Goal: Transaction & Acquisition: Purchase product/service

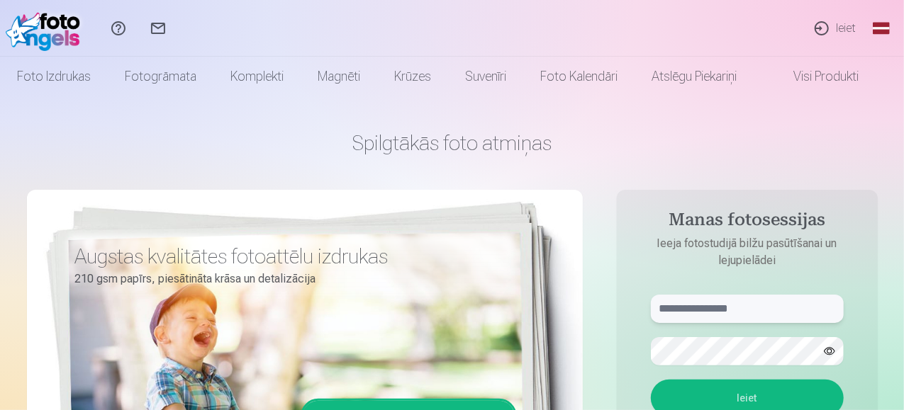
click at [720, 308] on input "text" at bounding box center [747, 309] width 193 height 28
type input "**********"
click at [651, 380] on button "Ieiet" at bounding box center [747, 398] width 193 height 37
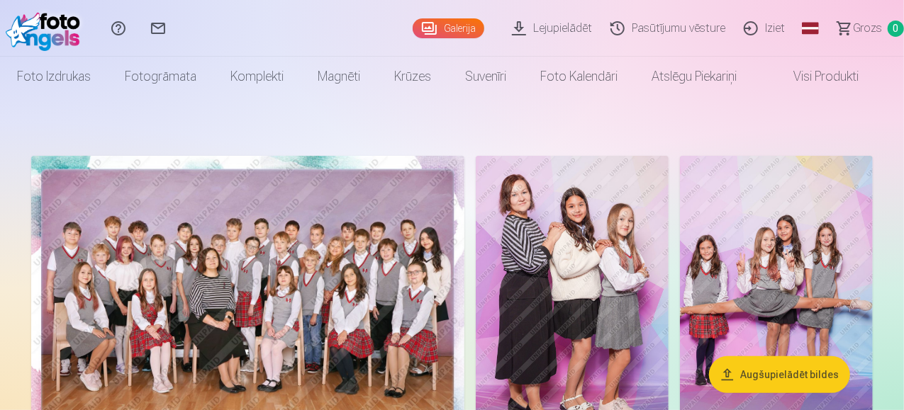
click at [408, 324] on img at bounding box center [247, 300] width 433 height 289
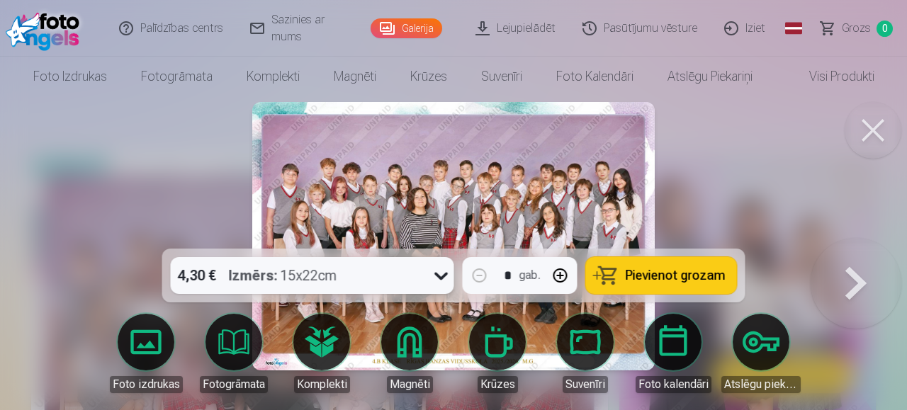
click at [676, 280] on span "Pievienot grozam" at bounding box center [676, 275] width 100 height 13
click at [860, 130] on button at bounding box center [873, 130] width 57 height 57
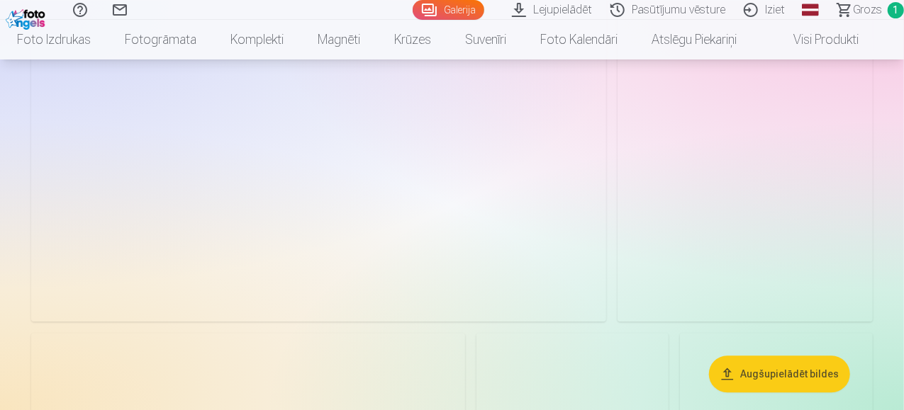
scroll to position [1559, 0]
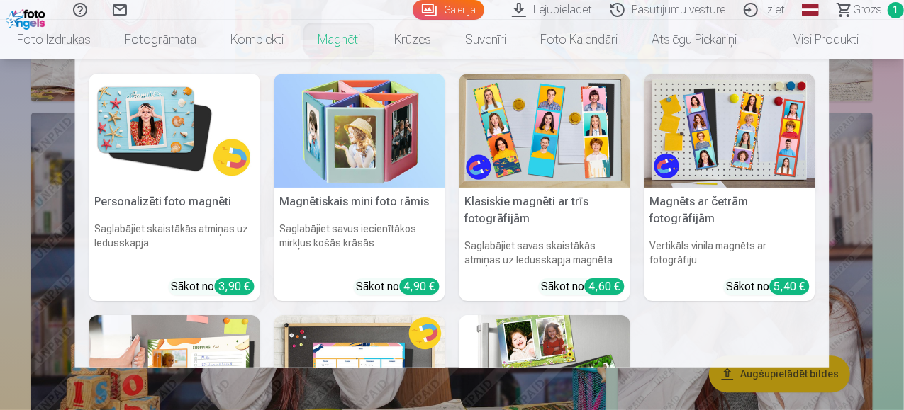
click at [358, 33] on link "Magnēti" at bounding box center [339, 40] width 77 height 40
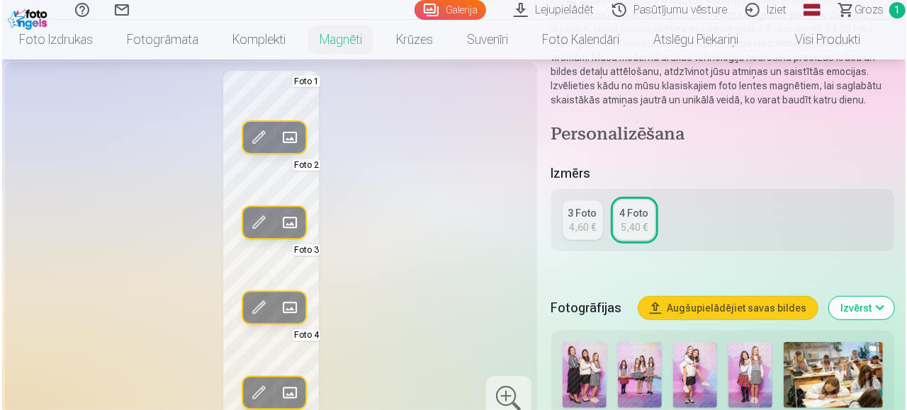
scroll to position [213, 0]
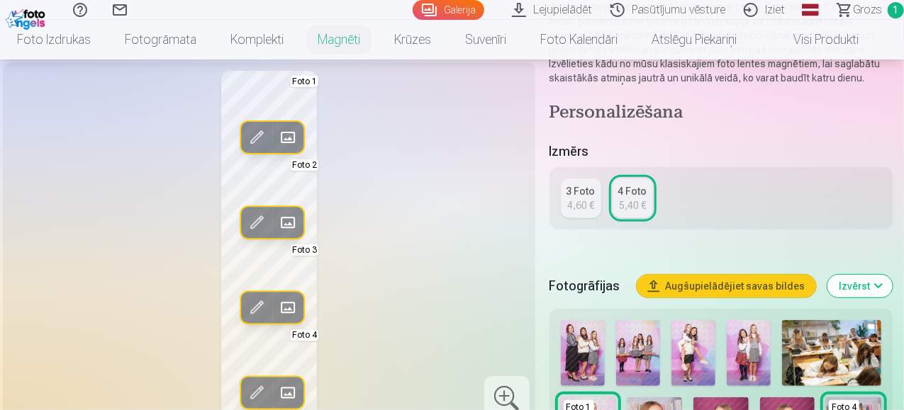
click at [254, 149] on span at bounding box center [256, 137] width 23 height 23
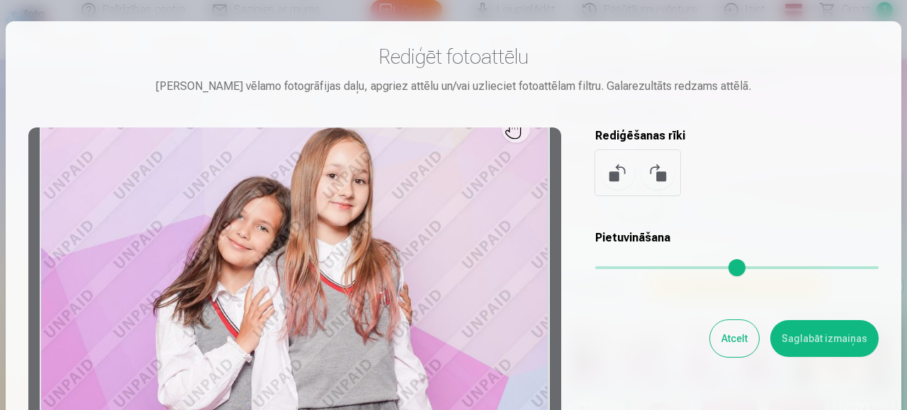
scroll to position [0, 0]
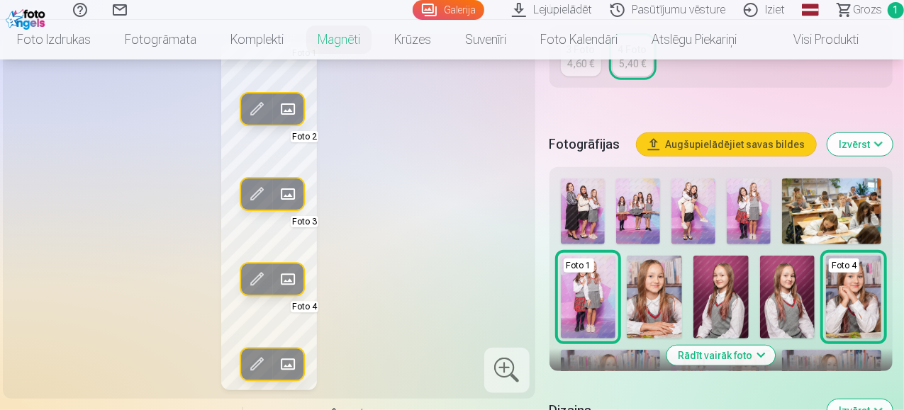
scroll to position [284, 0]
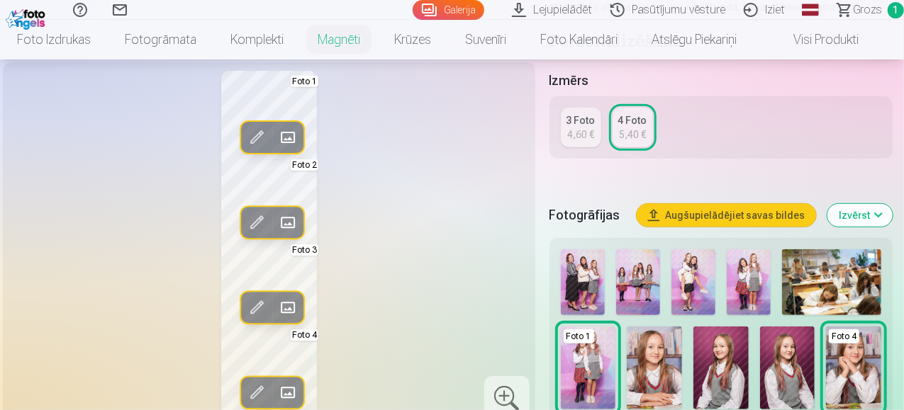
click at [703, 274] on img at bounding box center [693, 282] width 44 height 66
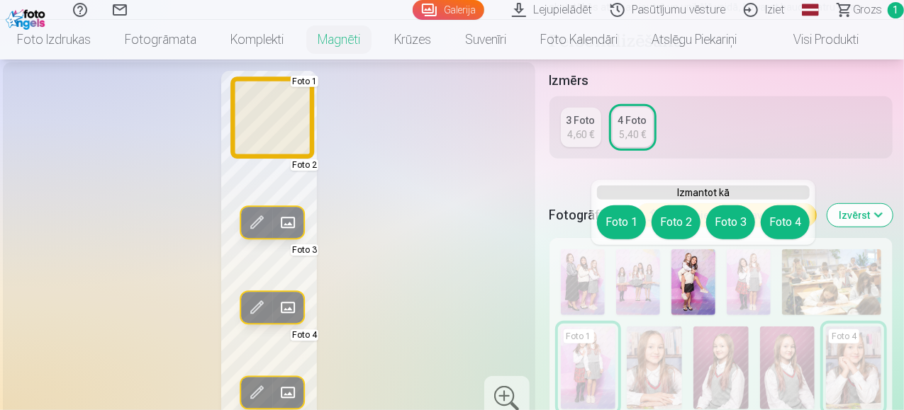
click at [622, 228] on button "Foto 1" at bounding box center [621, 223] width 49 height 34
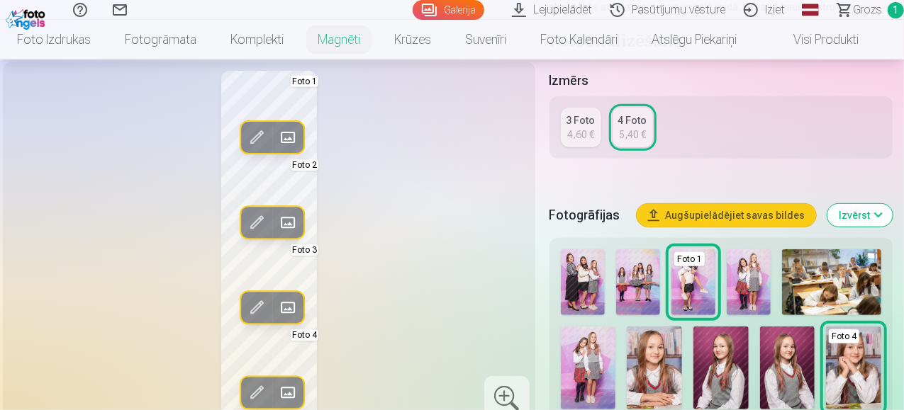
click at [596, 283] on img at bounding box center [583, 282] width 44 height 66
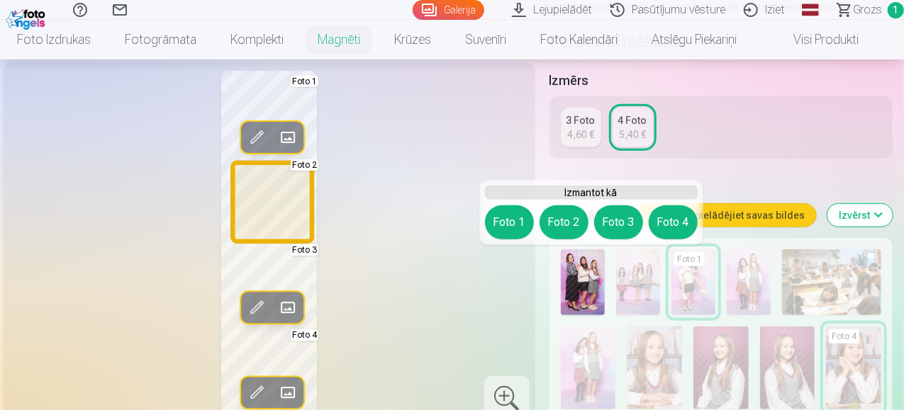
click at [560, 220] on button "Foto 2" at bounding box center [563, 223] width 49 height 34
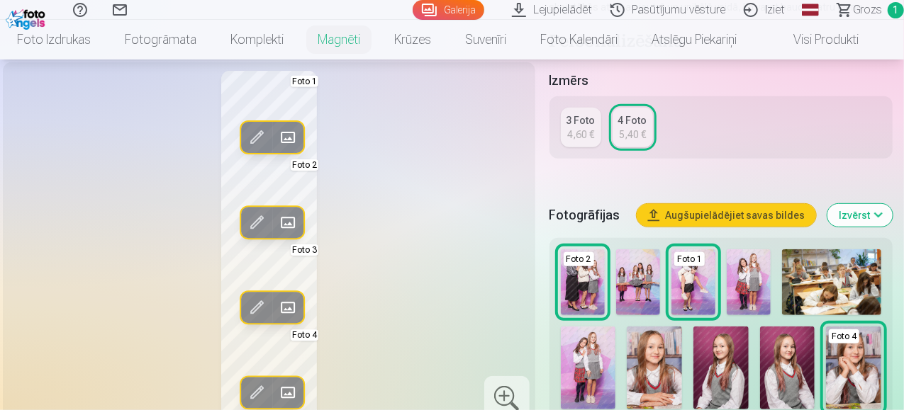
click at [607, 346] on img at bounding box center [588, 368] width 55 height 83
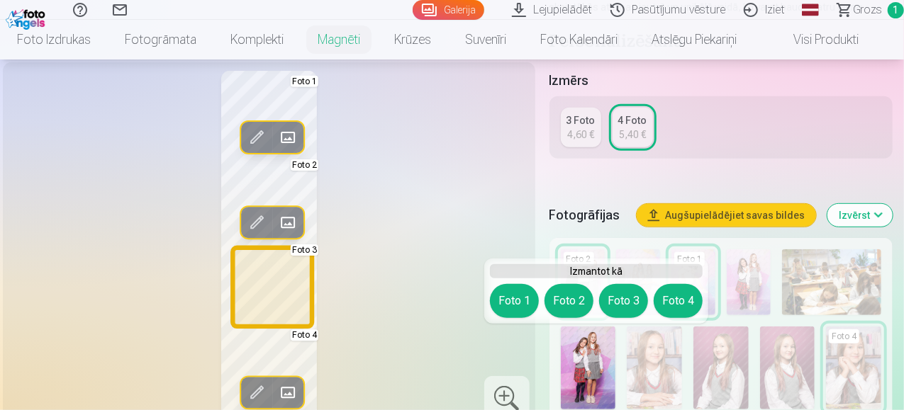
click at [629, 284] on div "Foto 1 Foto 2 Foto 3 Foto 4" at bounding box center [596, 301] width 213 height 34
click at [631, 303] on button "Foto 3" at bounding box center [623, 301] width 49 height 34
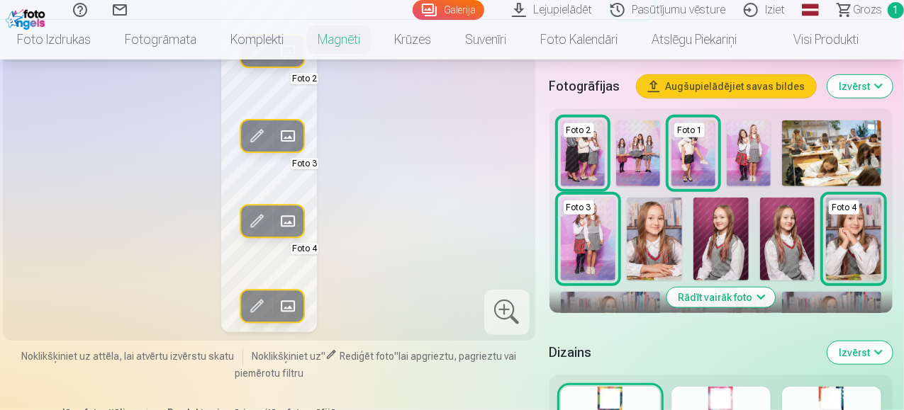
scroll to position [425, 0]
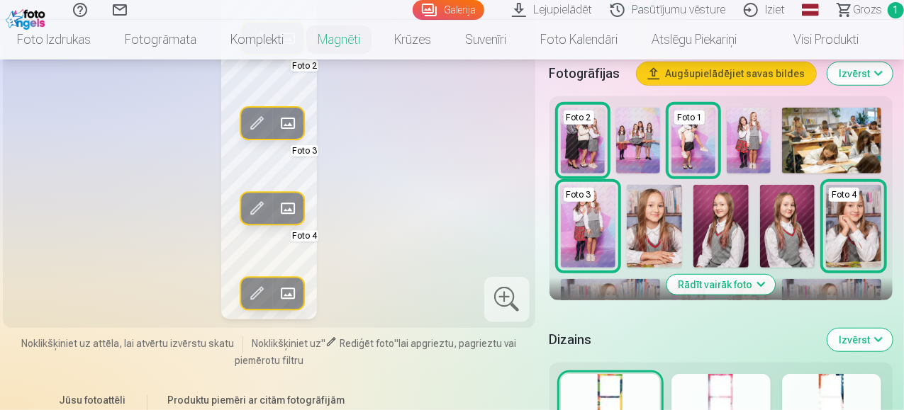
click at [730, 281] on button "Rādīt vairāk foto" at bounding box center [720, 285] width 108 height 20
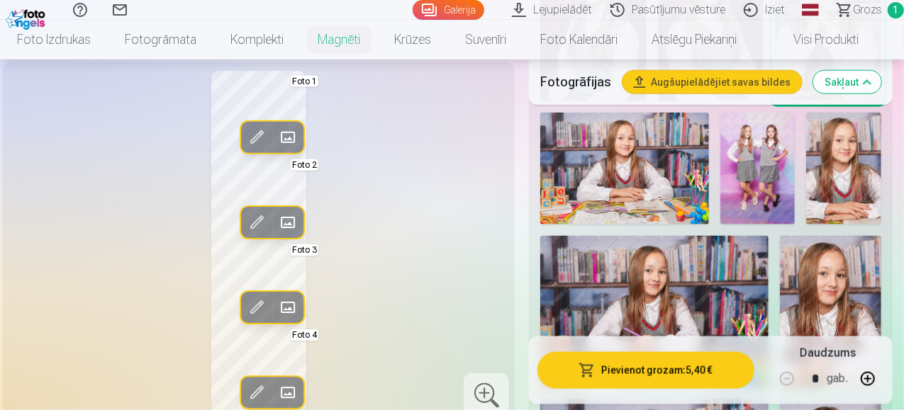
scroll to position [851, 0]
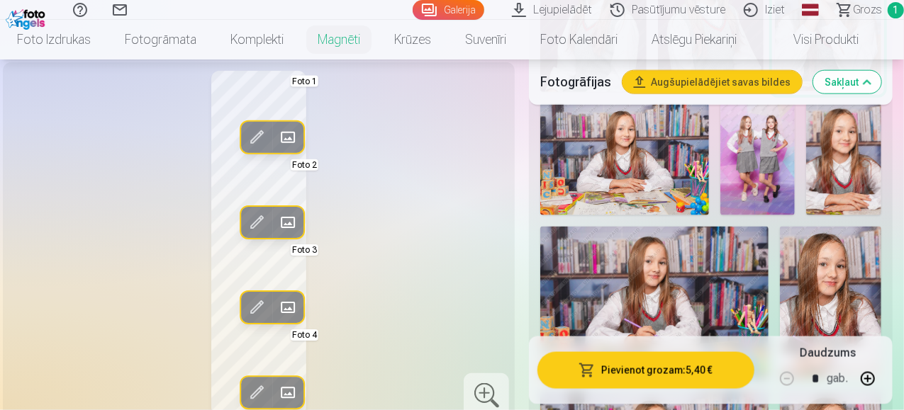
click at [786, 166] on img at bounding box center [757, 159] width 75 height 113
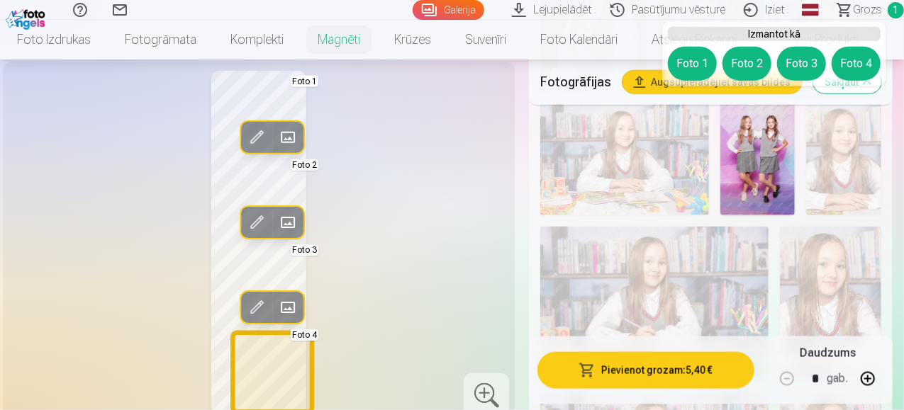
click at [856, 67] on button "Foto 4" at bounding box center [855, 64] width 49 height 34
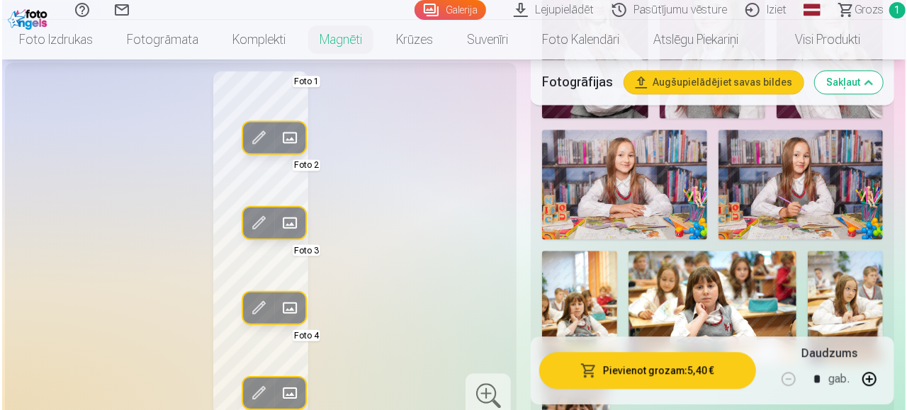
scroll to position [1707, 0]
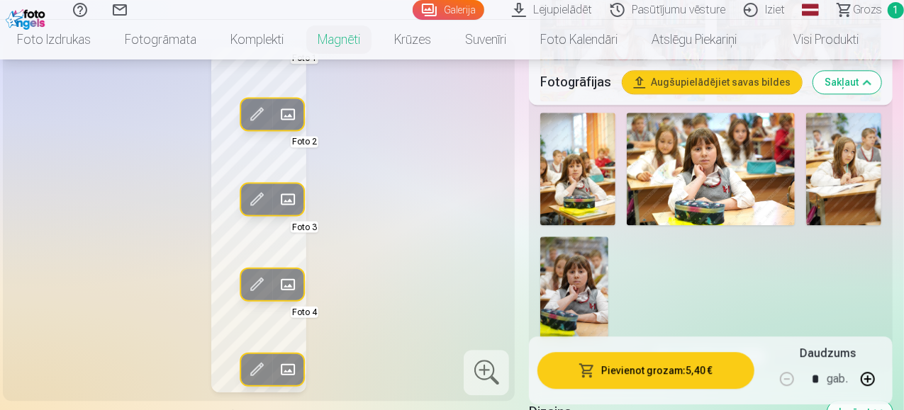
click at [625, 370] on button "Pievienot grozam : 5,40 €" at bounding box center [645, 370] width 217 height 37
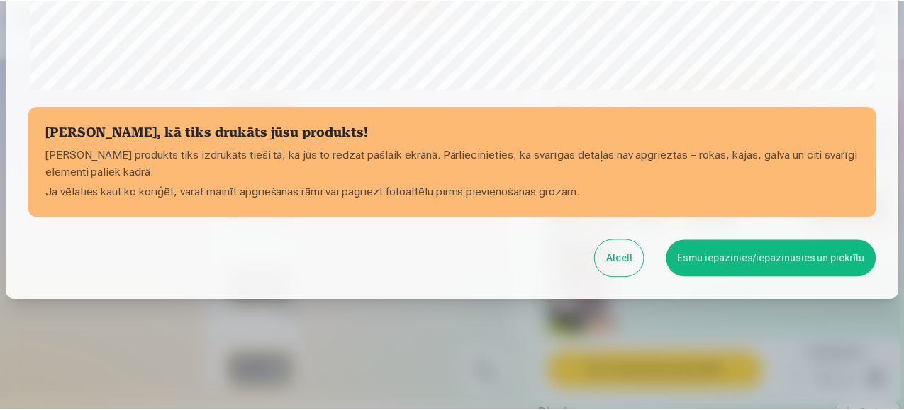
scroll to position [599, 0]
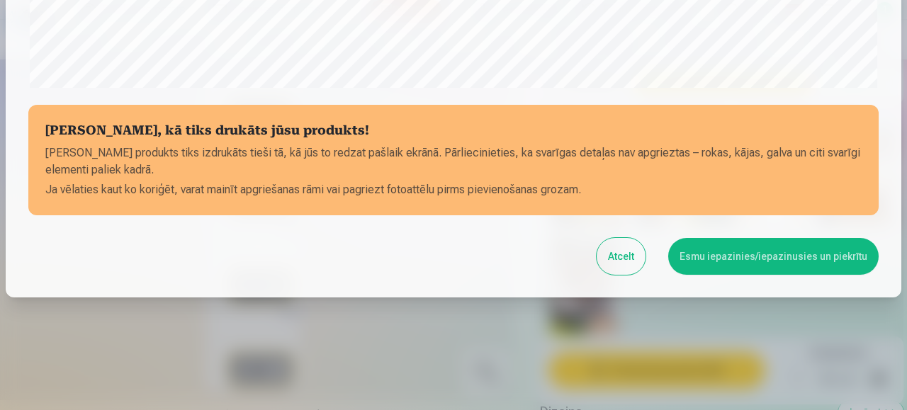
click at [711, 257] on button "Esmu iepazinies/iepazinusies un piekrītu" at bounding box center [773, 256] width 211 height 37
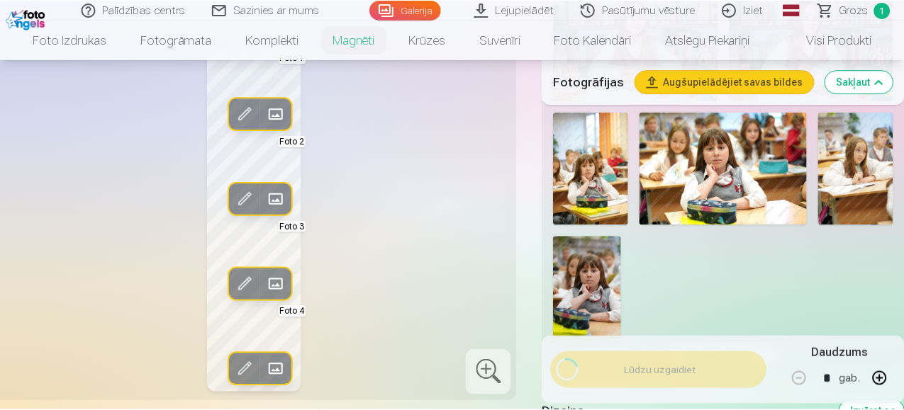
scroll to position [597, 0]
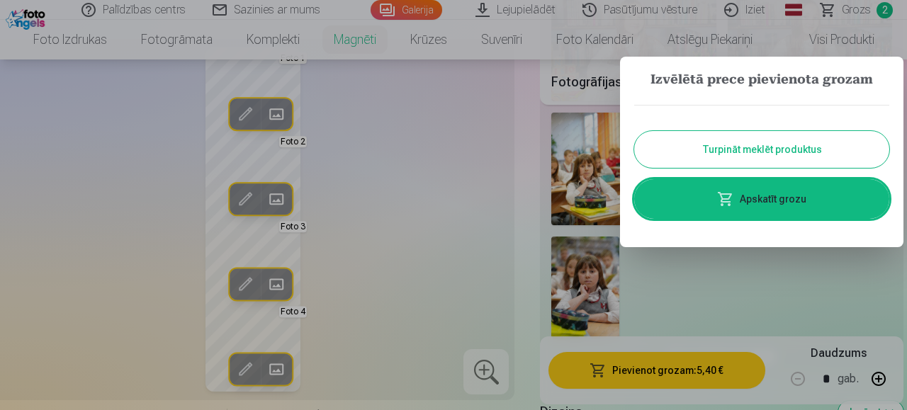
click at [454, 228] on div at bounding box center [453, 205] width 907 height 410
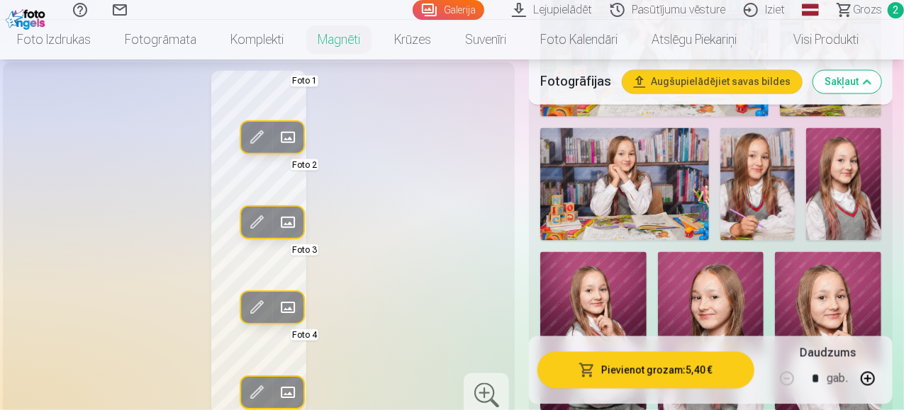
scroll to position [1205, 0]
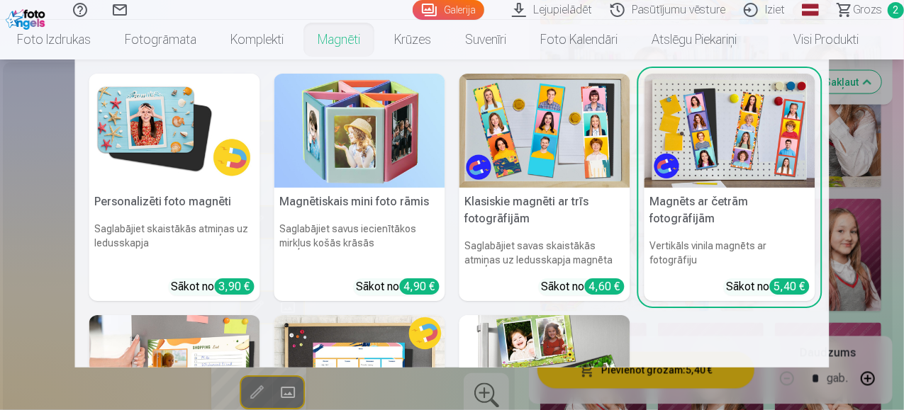
click at [328, 45] on link "Magnēti" at bounding box center [339, 40] width 77 height 40
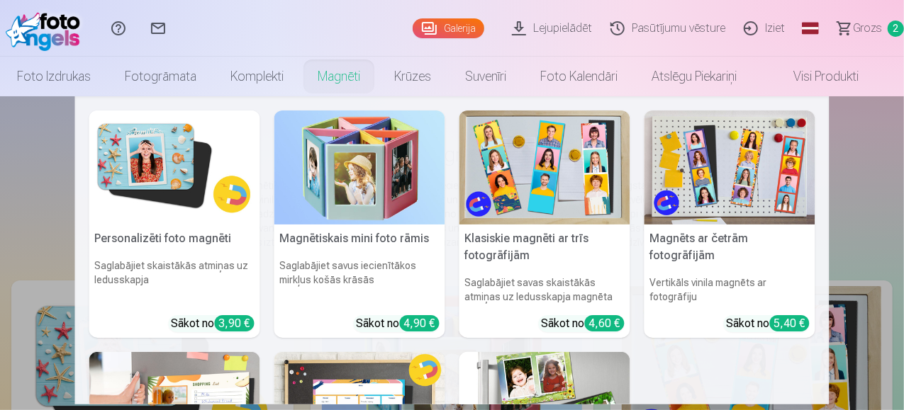
click at [133, 160] on img at bounding box center [174, 168] width 171 height 114
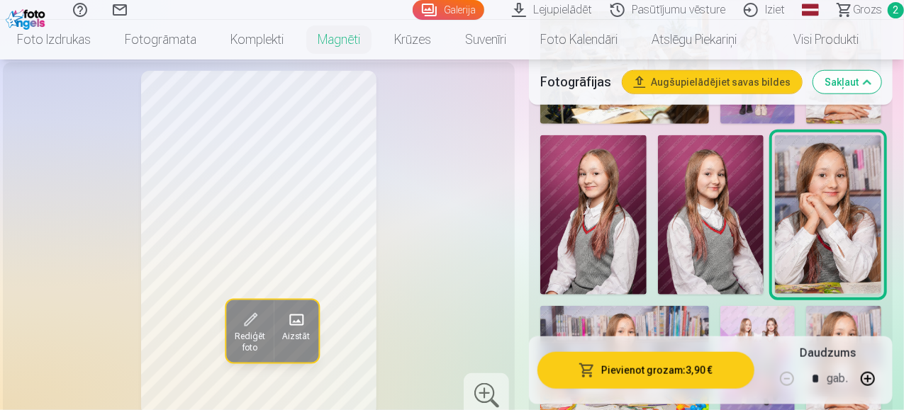
scroll to position [780, 0]
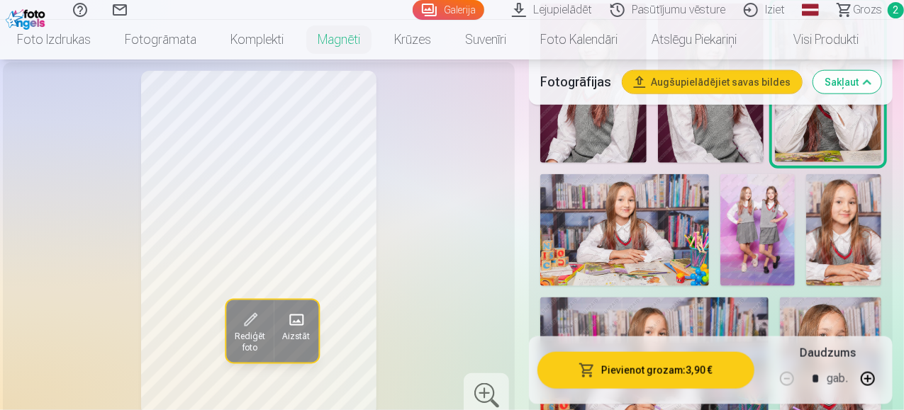
click at [851, 219] on img at bounding box center [843, 230] width 75 height 112
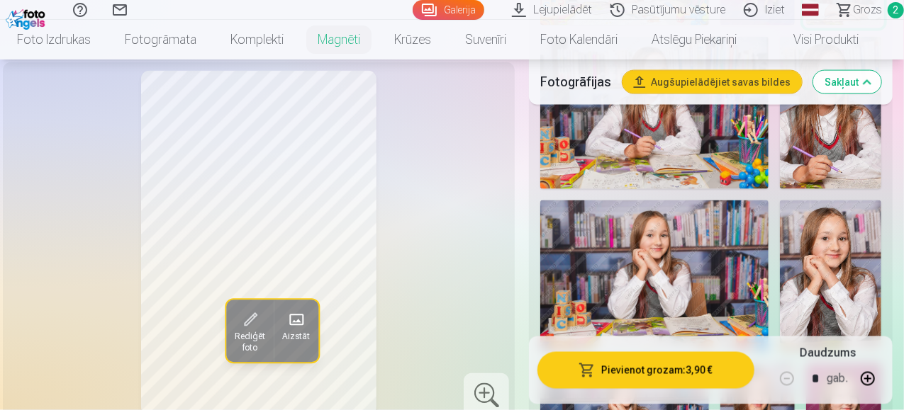
scroll to position [1063, 0]
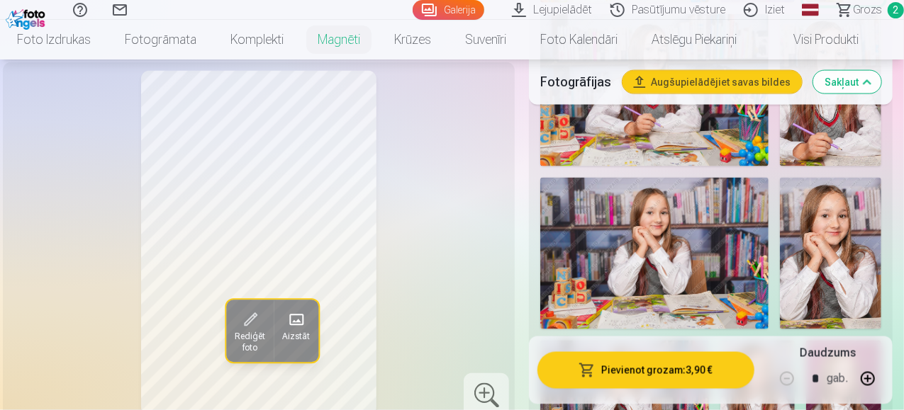
click at [835, 125] on img at bounding box center [830, 90] width 101 height 152
click at [849, 244] on img at bounding box center [830, 254] width 101 height 152
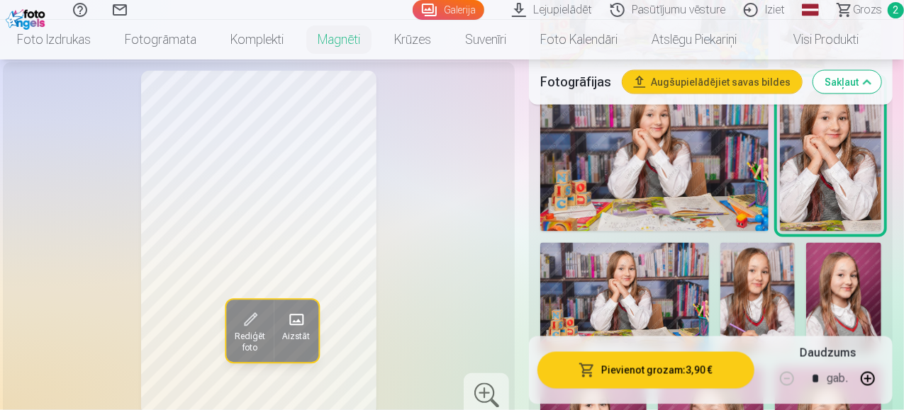
scroll to position [1205, 0]
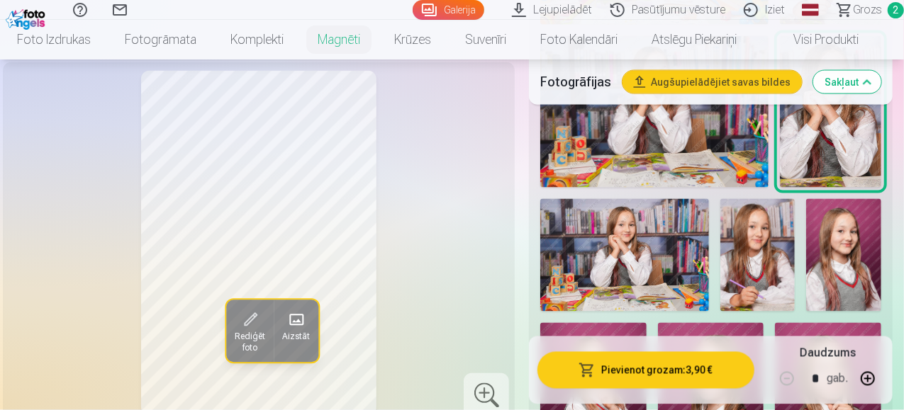
click at [786, 247] on img at bounding box center [757, 255] width 75 height 113
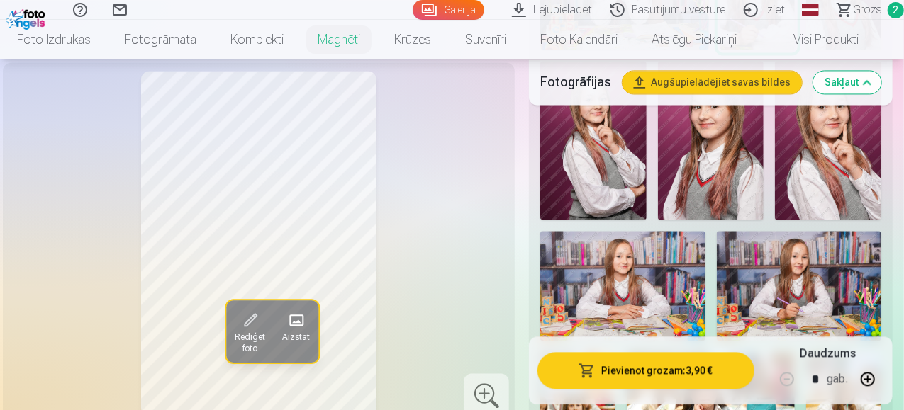
scroll to position [1418, 0]
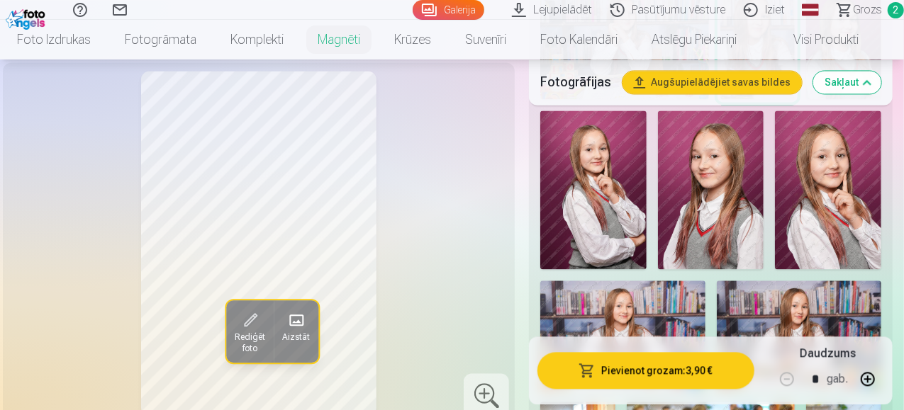
click at [671, 296] on img at bounding box center [622, 336] width 165 height 110
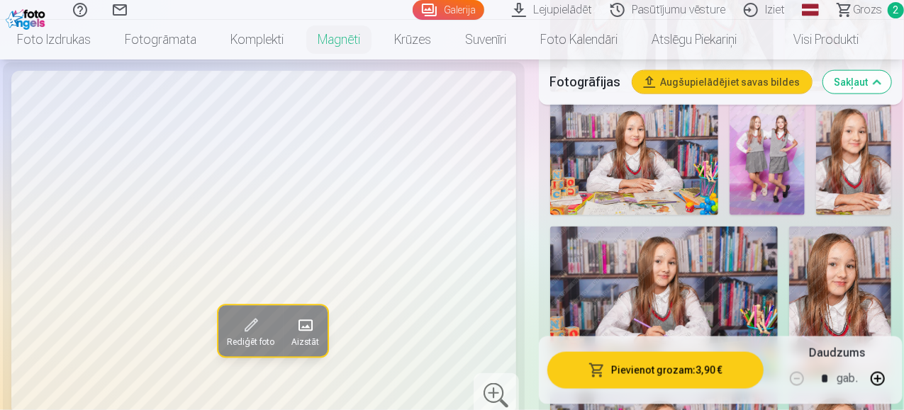
scroll to position [780, 0]
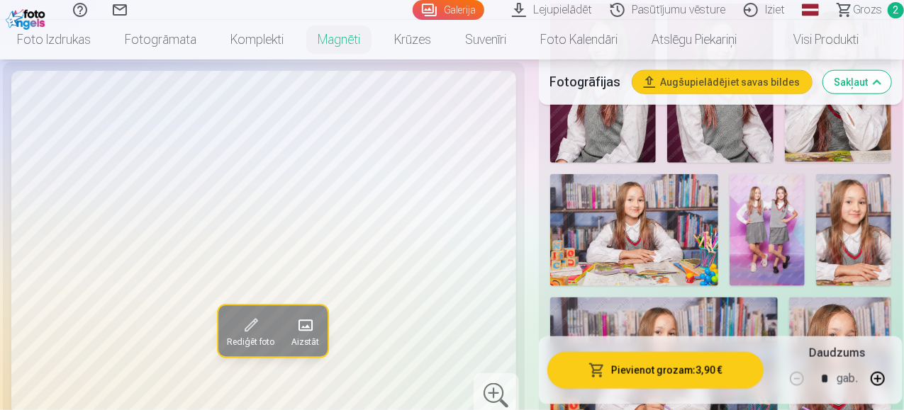
click at [881, 240] on img at bounding box center [853, 230] width 75 height 112
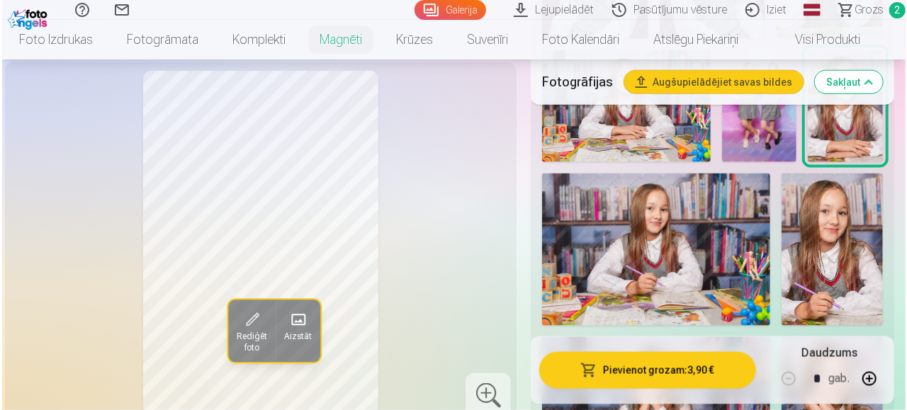
scroll to position [992, 0]
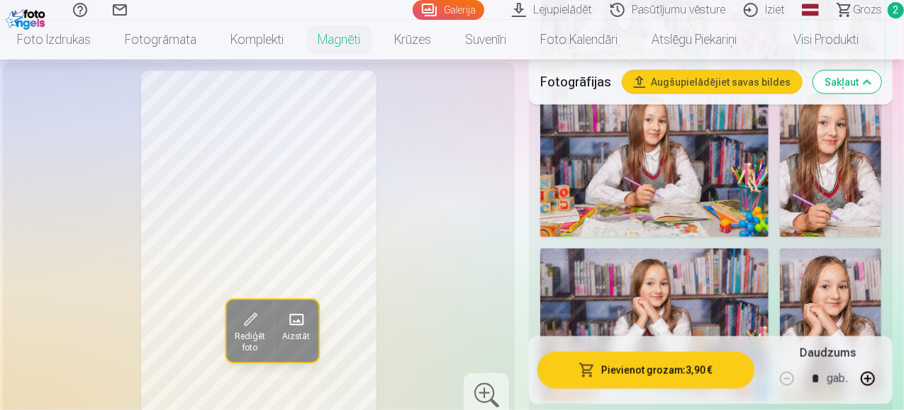
click at [673, 378] on button "Pievienot grozam : 3,90 €" at bounding box center [645, 370] width 217 height 37
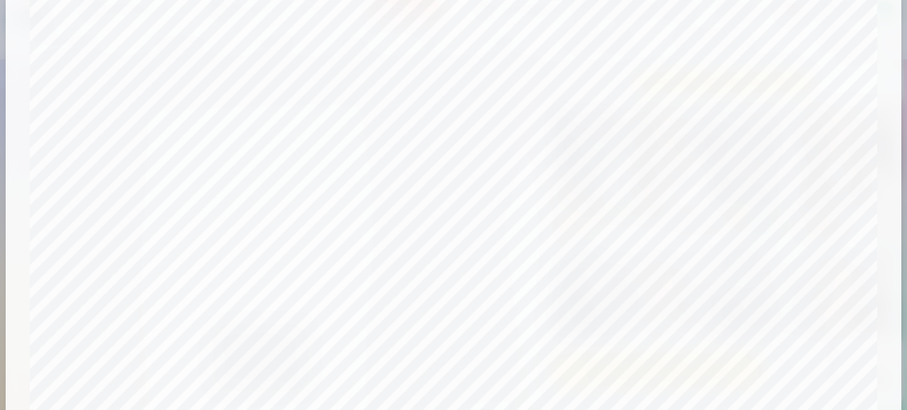
scroll to position [32, 0]
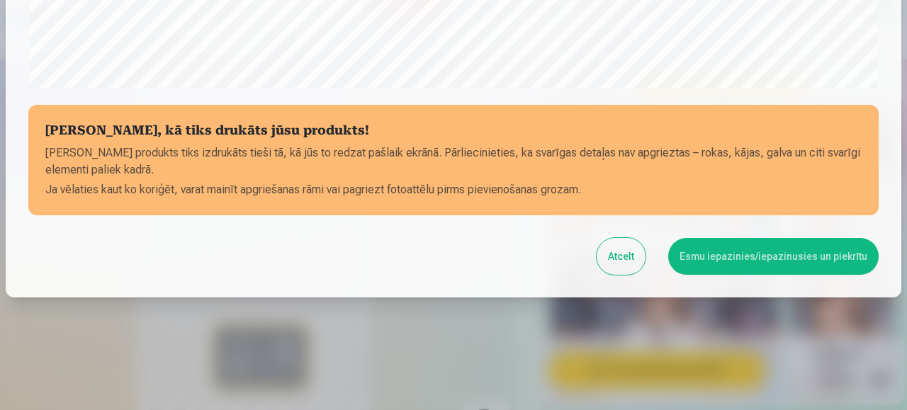
click at [799, 265] on button "Esmu iepazinies/iepazinusies un piekrītu" at bounding box center [773, 256] width 211 height 37
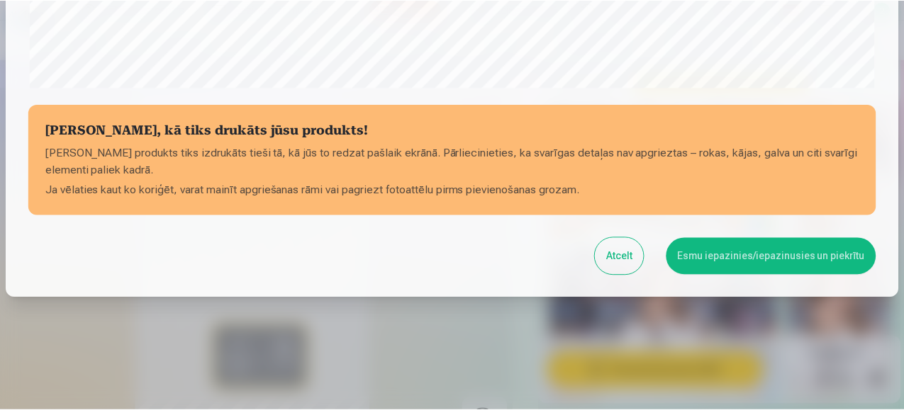
scroll to position [597, 0]
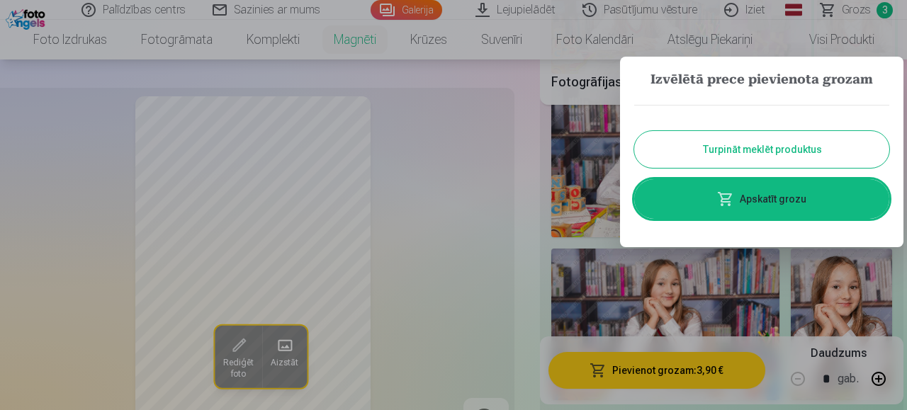
click at [866, 11] on div at bounding box center [453, 205] width 907 height 410
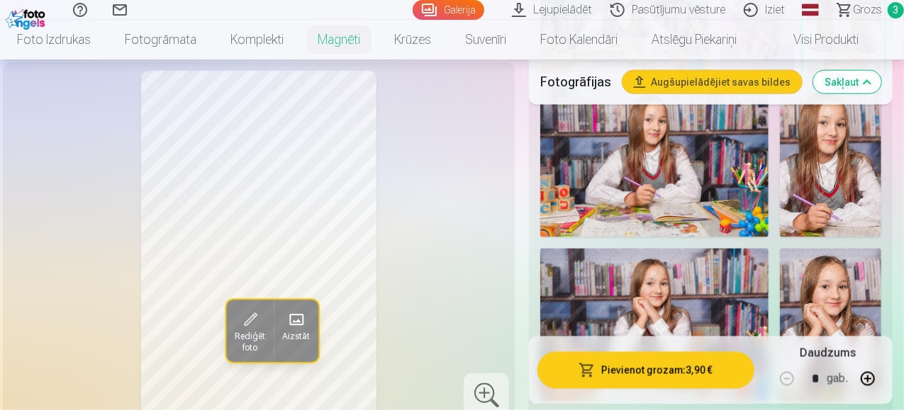
click at [866, 11] on span "Grozs" at bounding box center [867, 9] width 29 height 17
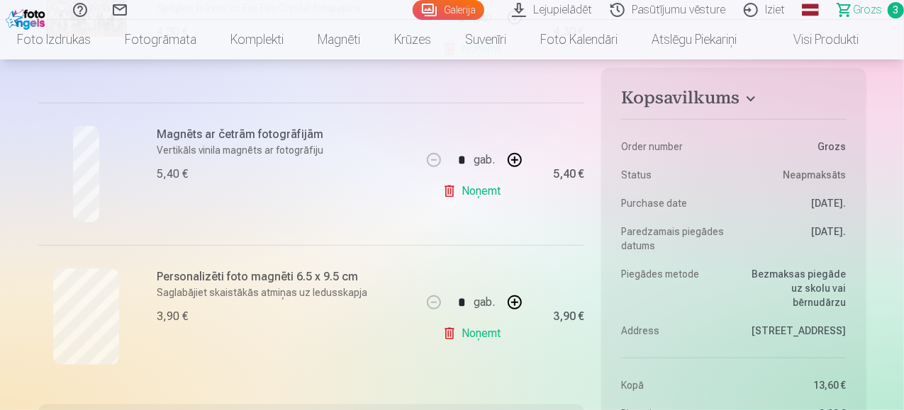
scroll to position [425, 0]
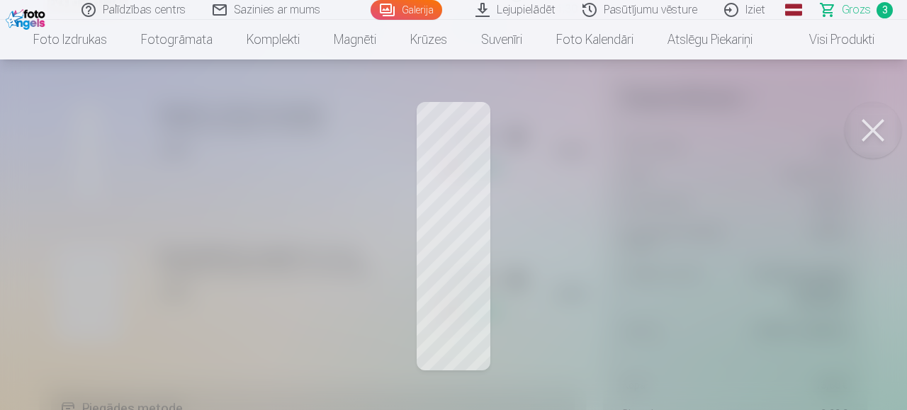
click at [870, 135] on button at bounding box center [873, 130] width 57 height 57
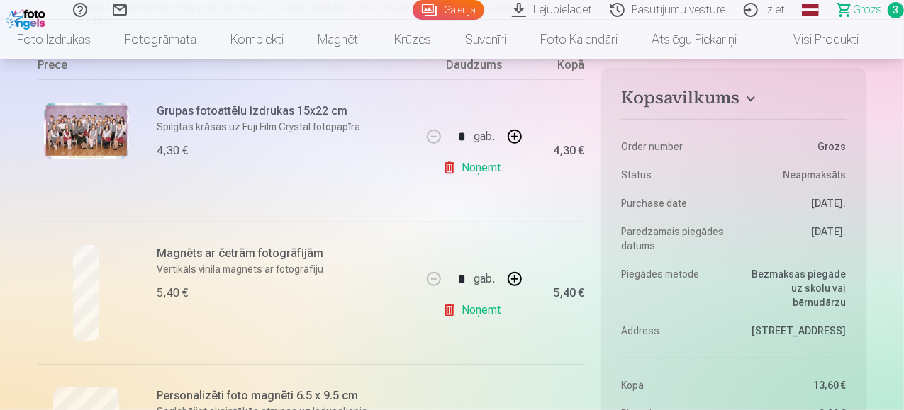
scroll to position [0, 0]
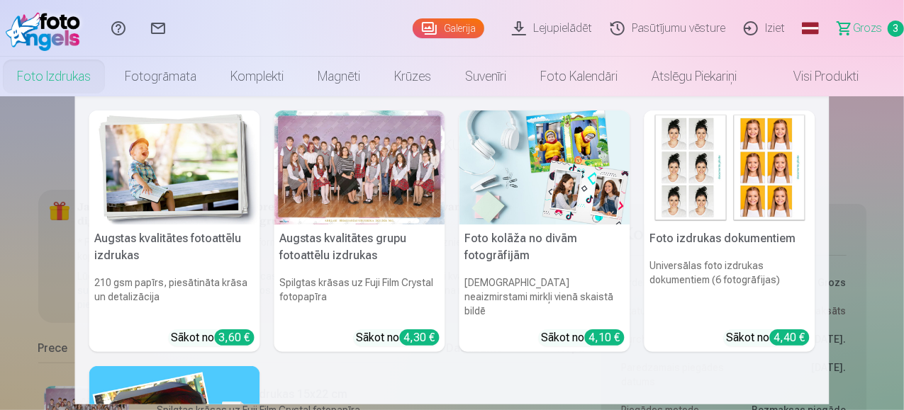
click at [87, 80] on link "Foto izdrukas" at bounding box center [54, 77] width 108 height 40
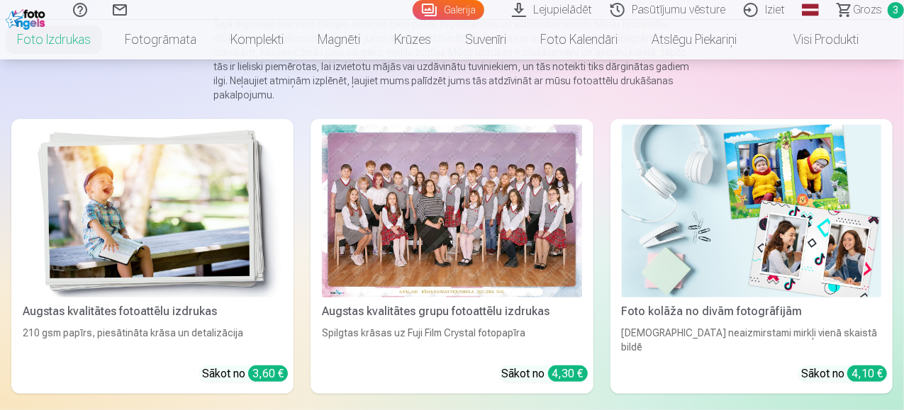
scroll to position [213, 0]
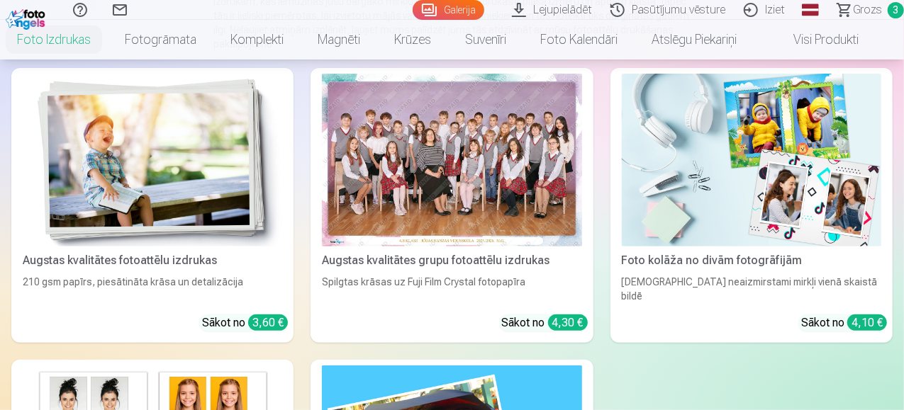
click at [622, 160] on img at bounding box center [751, 160] width 259 height 173
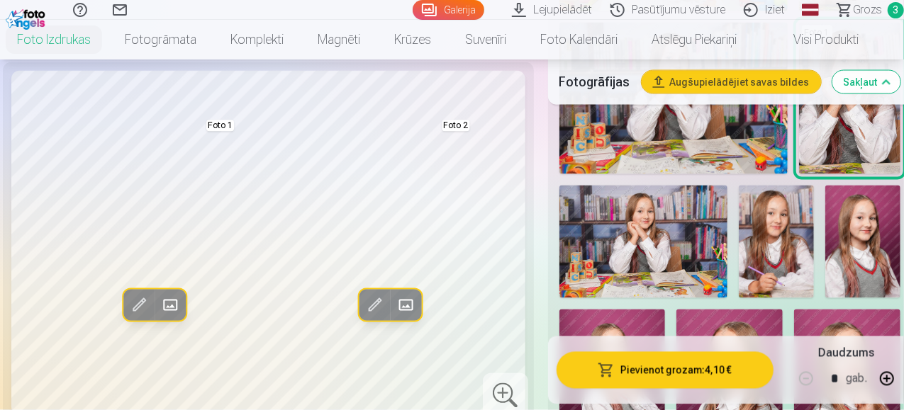
scroll to position [1205, 0]
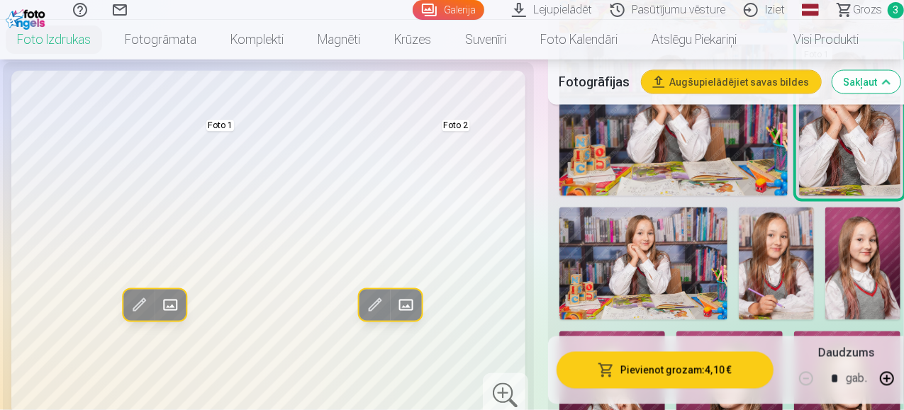
click at [850, 138] on img at bounding box center [849, 121] width 101 height 152
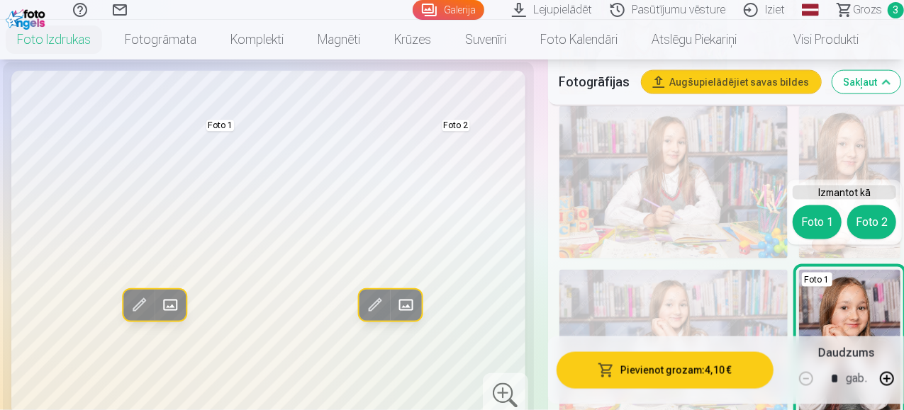
scroll to position [992, 0]
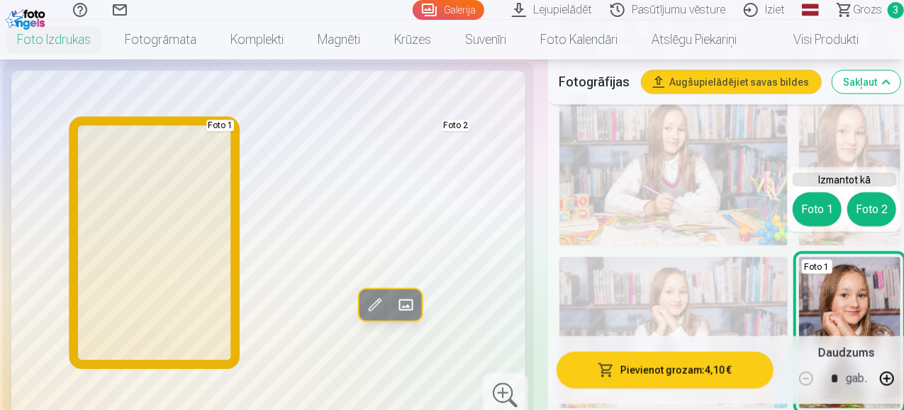
click at [818, 205] on button "Foto 1" at bounding box center [816, 210] width 49 height 34
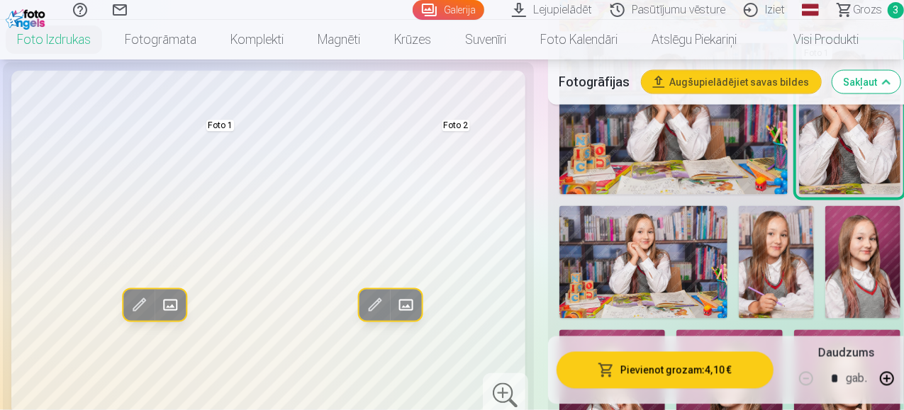
scroll to position [1205, 0]
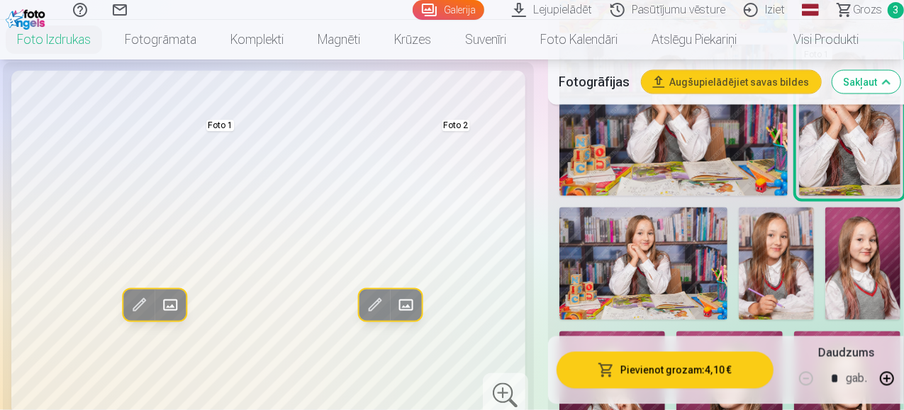
click at [700, 218] on img at bounding box center [643, 264] width 169 height 112
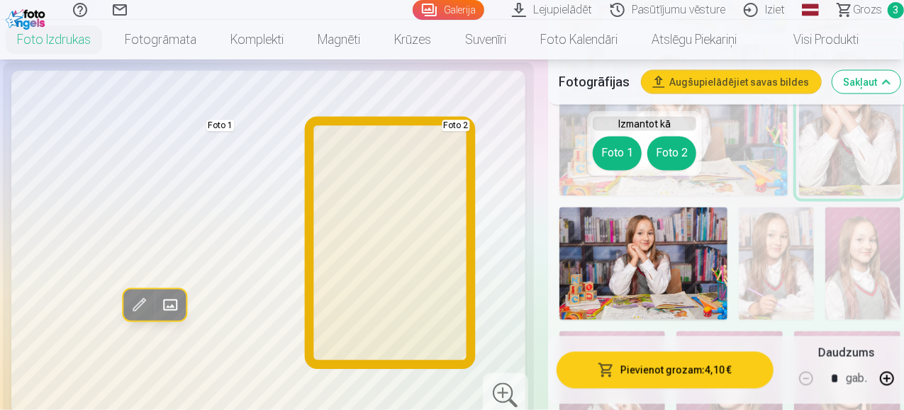
click at [664, 151] on button "Foto 2" at bounding box center [671, 154] width 49 height 34
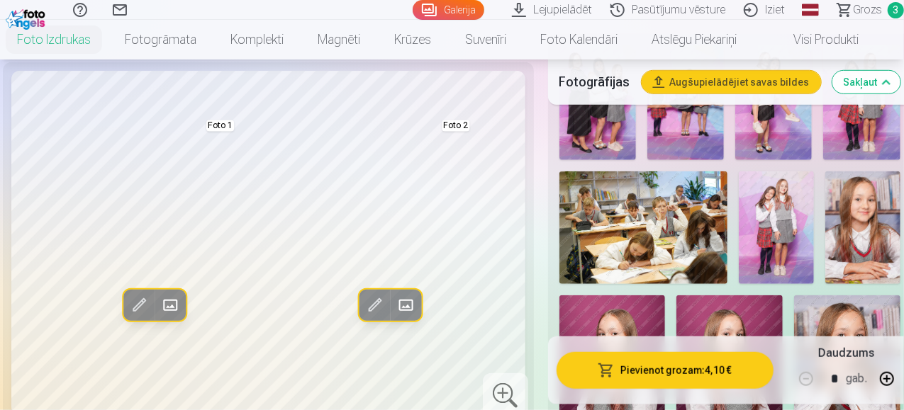
scroll to position [425, 0]
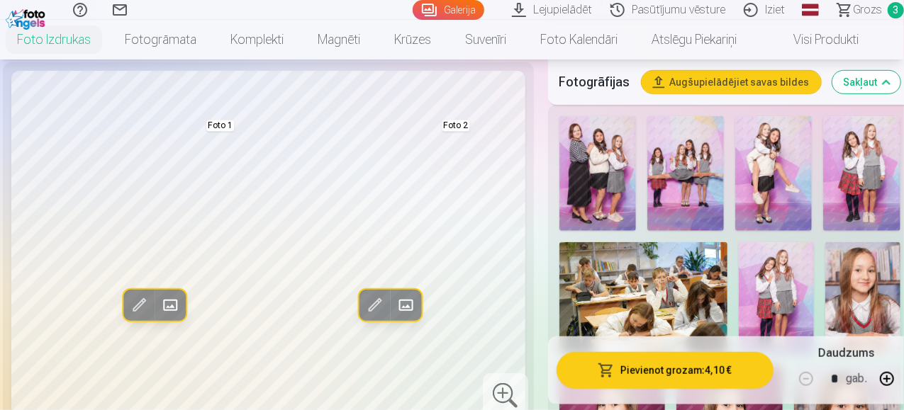
click at [858, 262] on img at bounding box center [862, 298] width 75 height 112
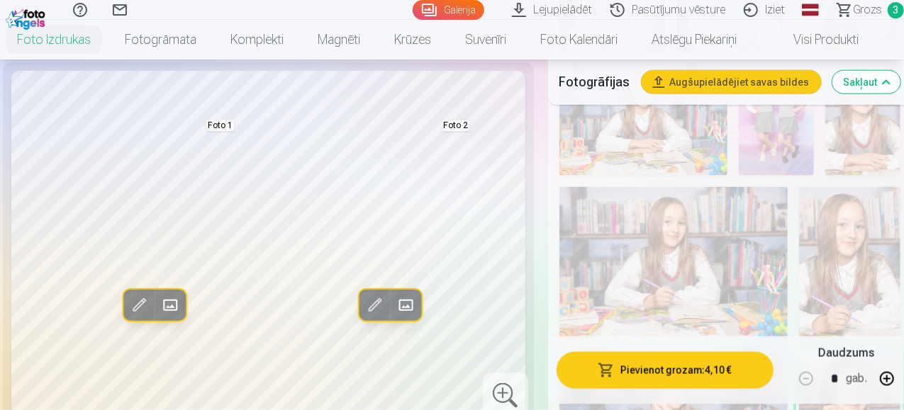
scroll to position [921, 0]
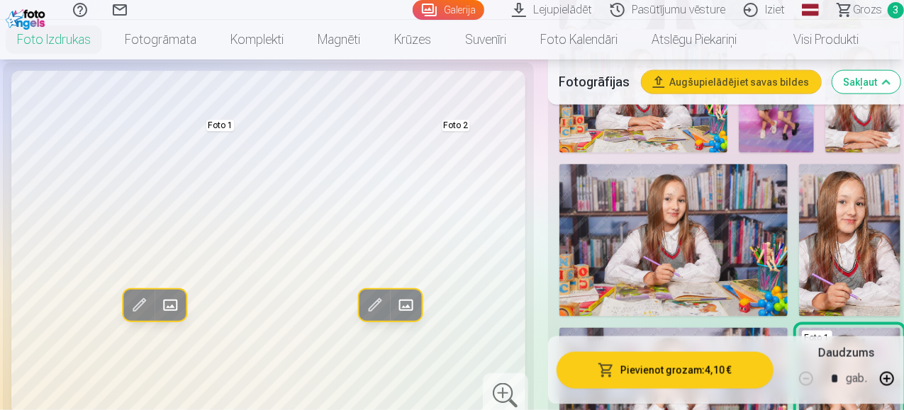
click at [858, 228] on img at bounding box center [849, 240] width 101 height 152
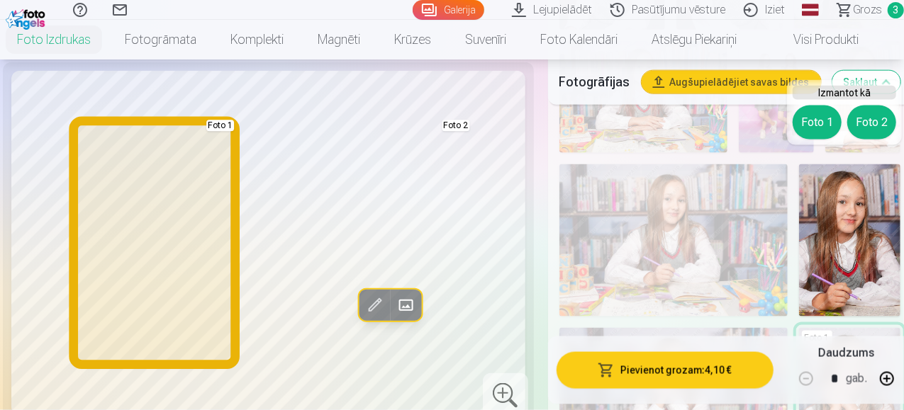
click at [827, 124] on button "Foto 1" at bounding box center [816, 123] width 49 height 34
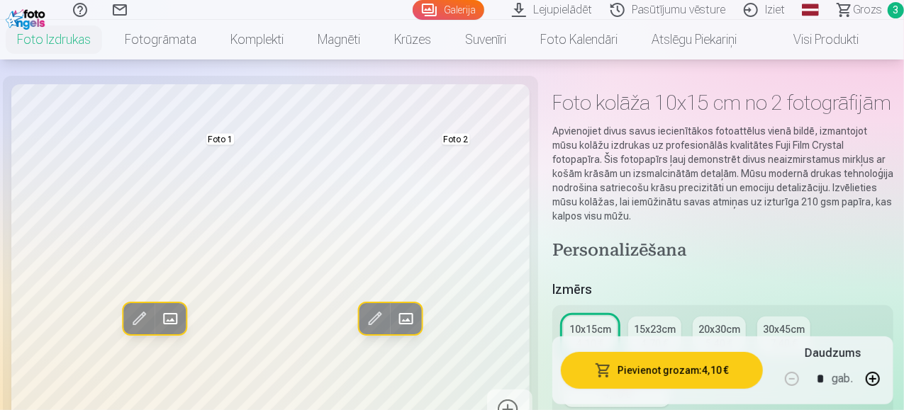
scroll to position [0, 0]
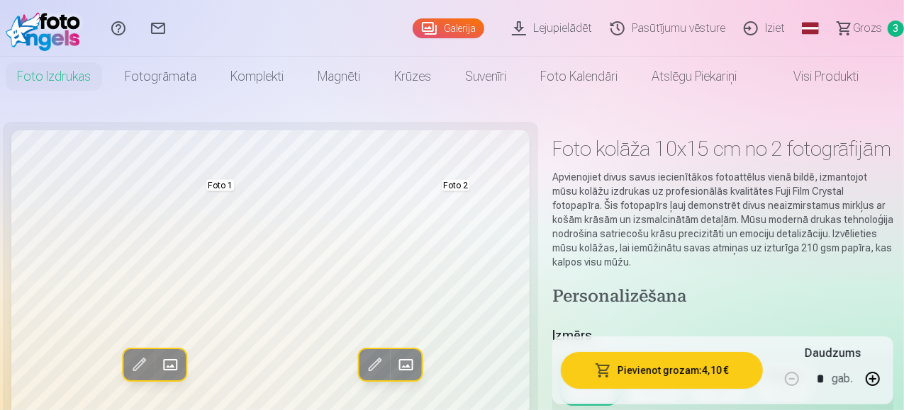
click at [413, 21] on link "Galerija" at bounding box center [449, 28] width 72 height 20
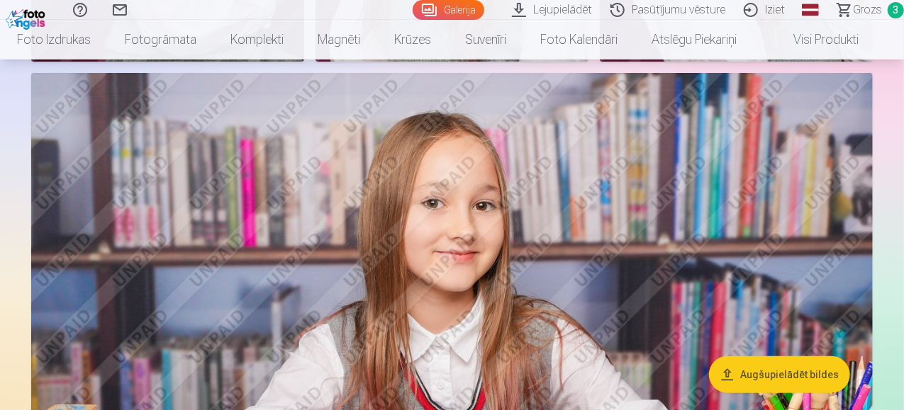
scroll to position [2693, 0]
